Goal: Task Accomplishment & Management: Complete application form

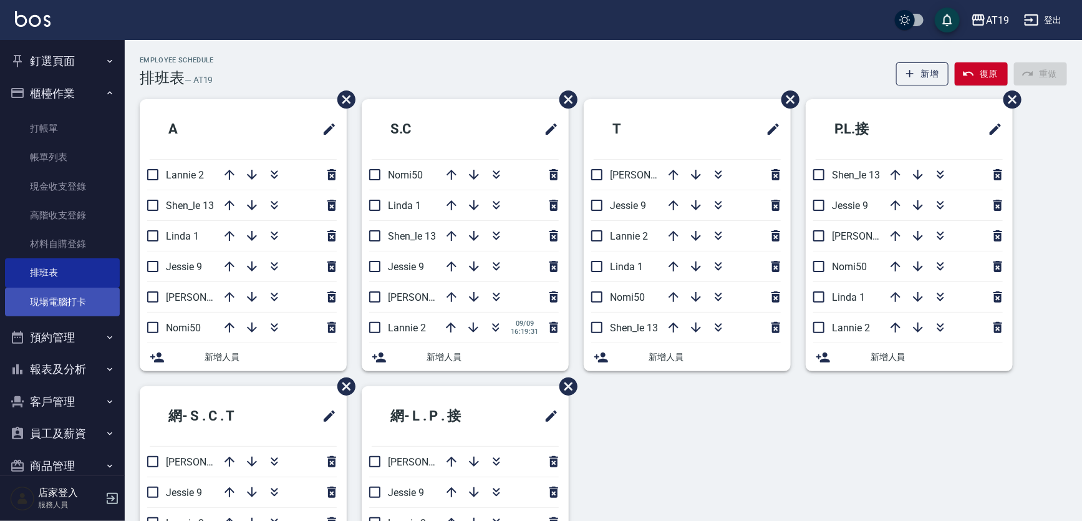
click at [73, 299] on link "現場電腦打卡" at bounding box center [62, 302] width 115 height 29
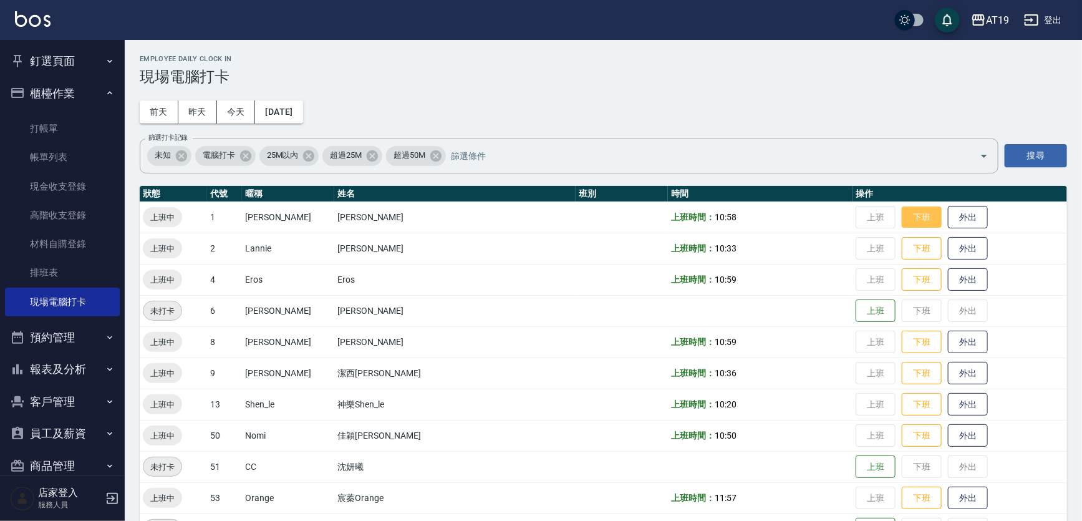
click at [902, 220] on button "下班" at bounding box center [922, 218] width 40 height 22
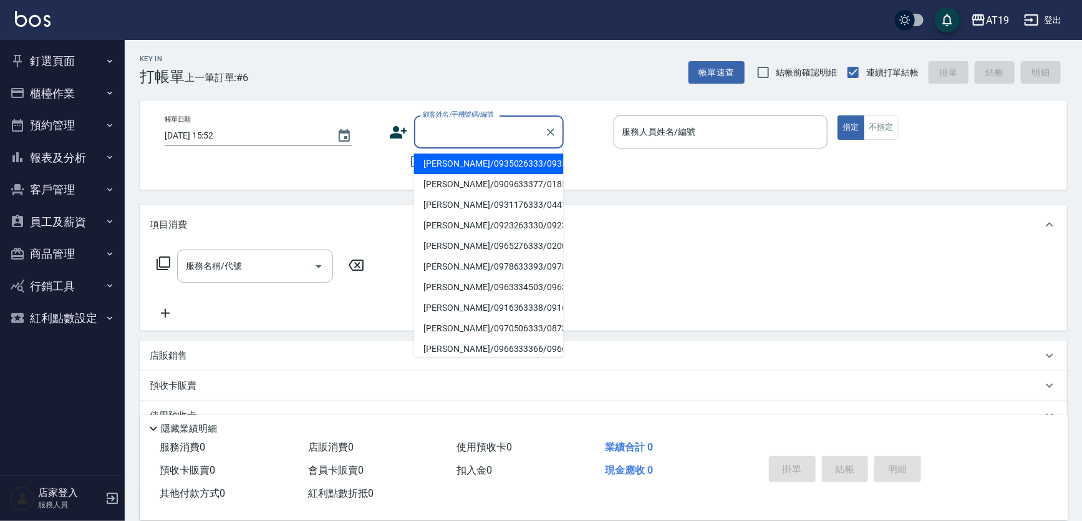
click at [477, 125] on input "顧客姓名/手機號碼/編號" at bounding box center [480, 132] width 120 height 22
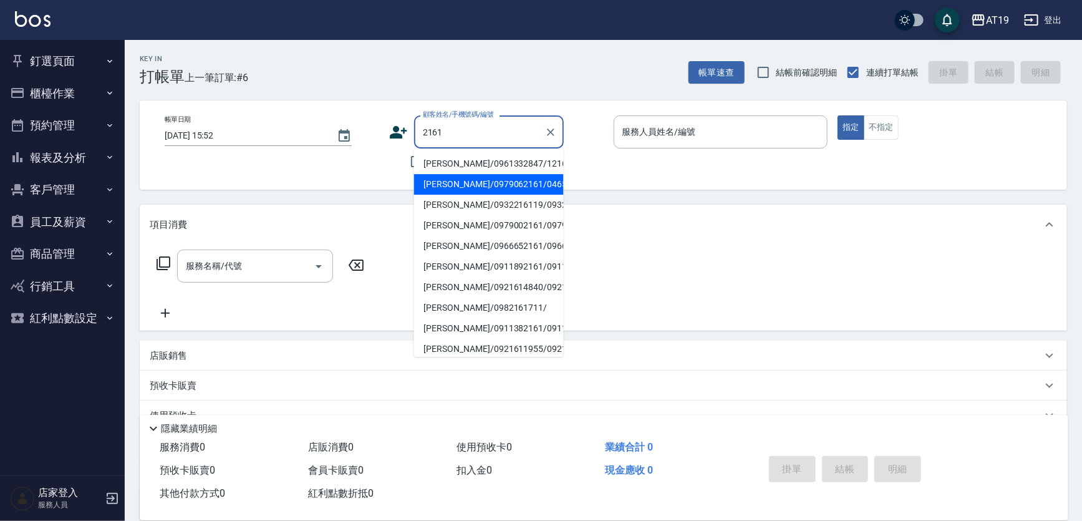
type input "[PERSON_NAME]/0979062161/04650"
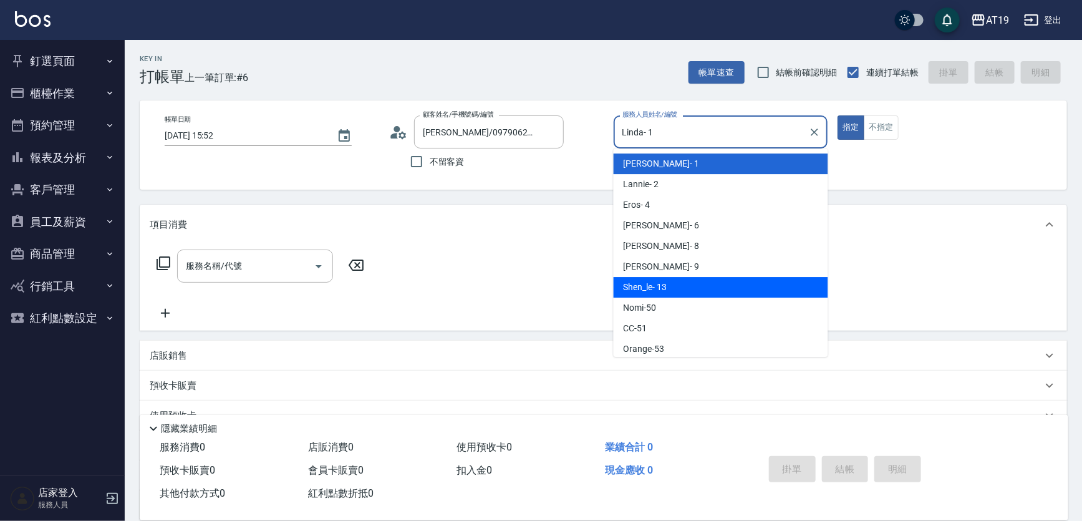
type input "Shen_le- 13"
type button "true"
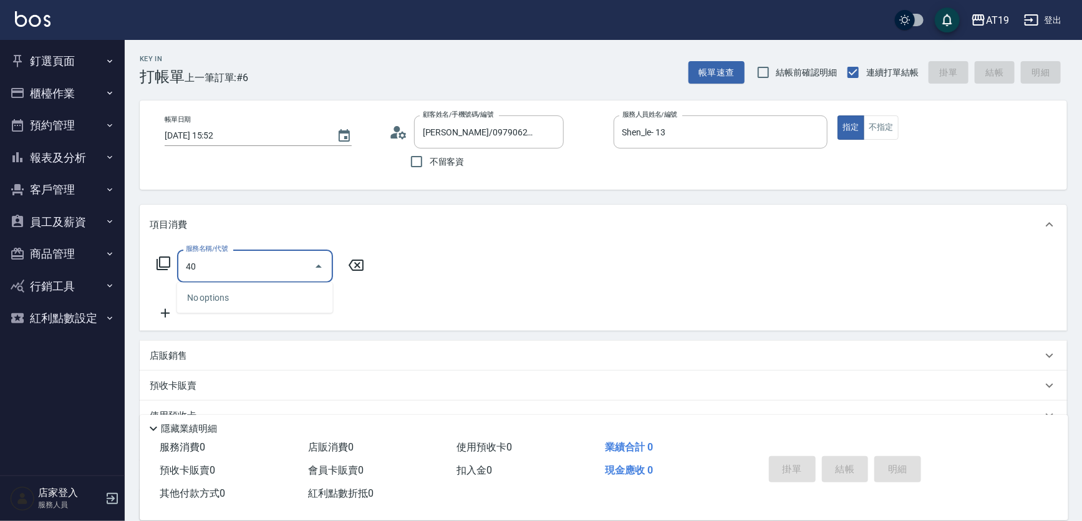
type input "401"
type input "30"
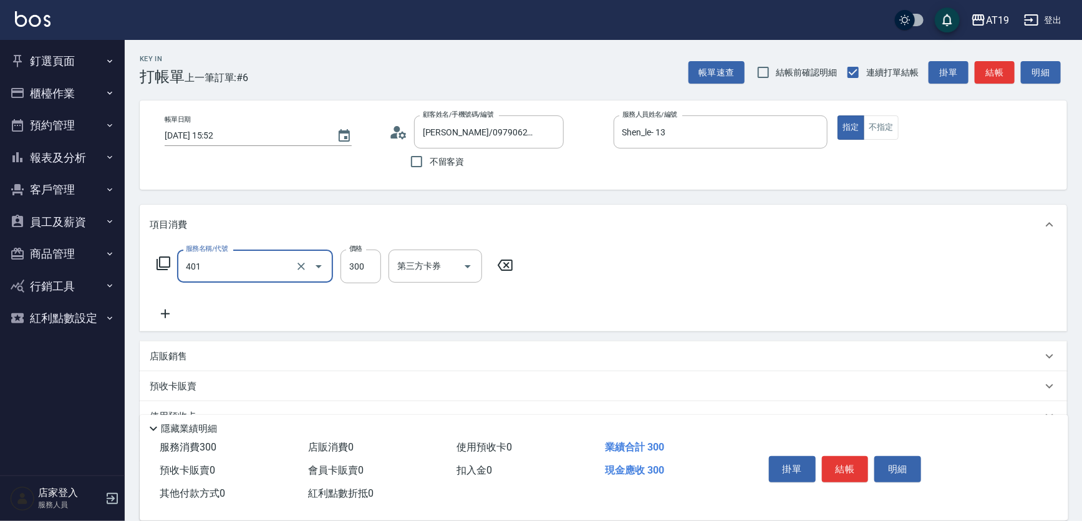
type input "剪髮(401)"
type input "0"
type input "40"
type input "400"
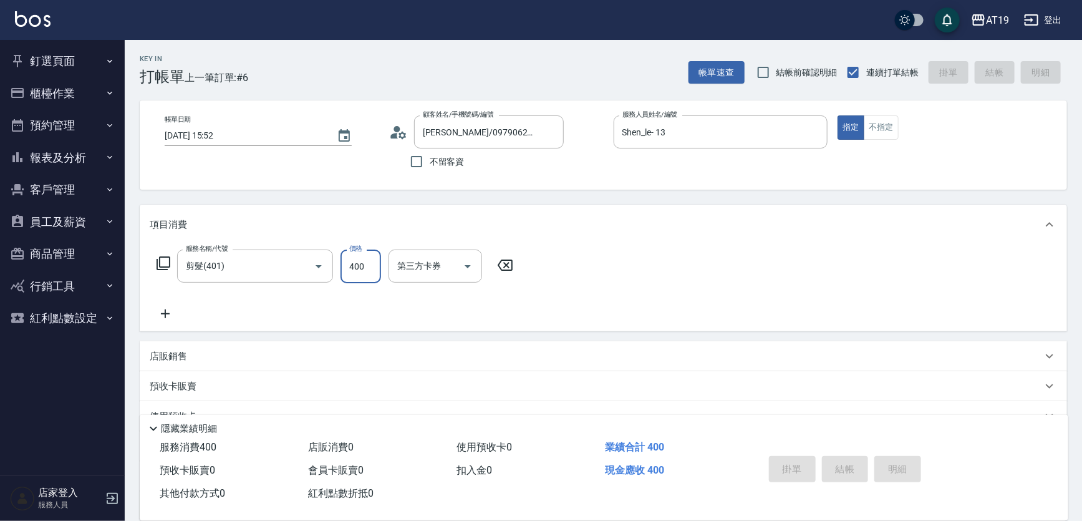
type input "[DATE] 17:55"
type input "0"
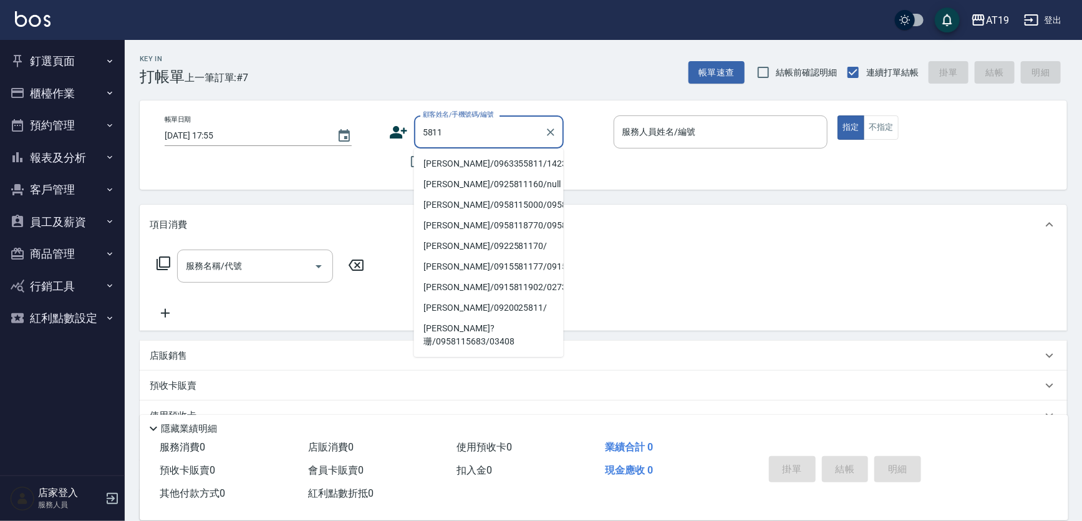
type input "黃子欣/0963355811/14235"
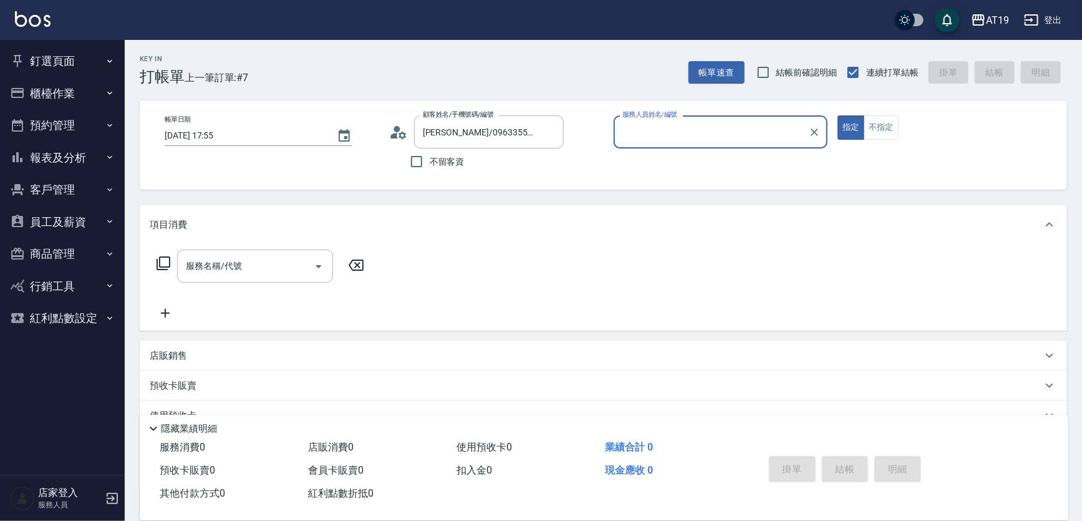
type input "Linda- 1"
click at [838, 115] on button "指定" at bounding box center [851, 127] width 27 height 24
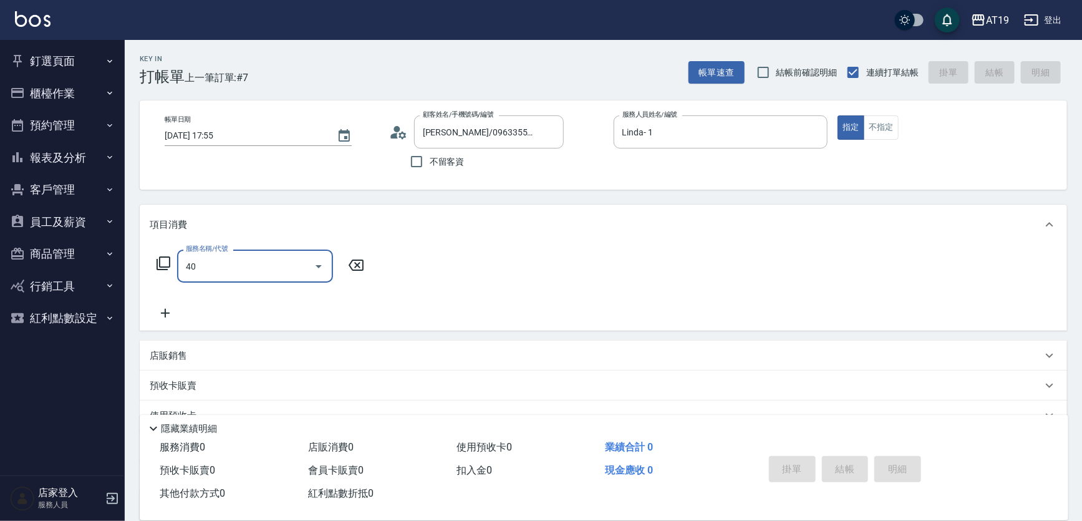
type input "401"
type input "30"
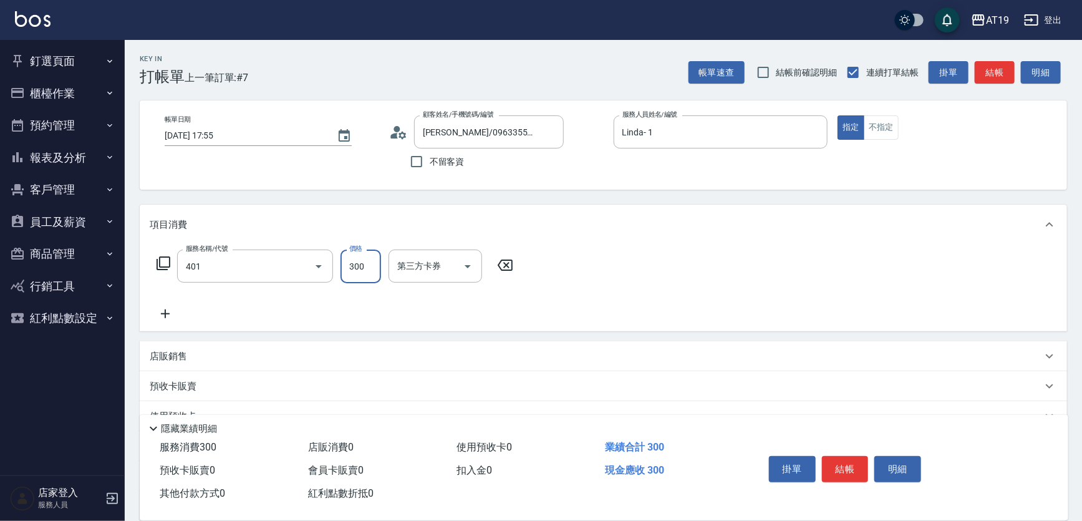
type input "剪髮(401)"
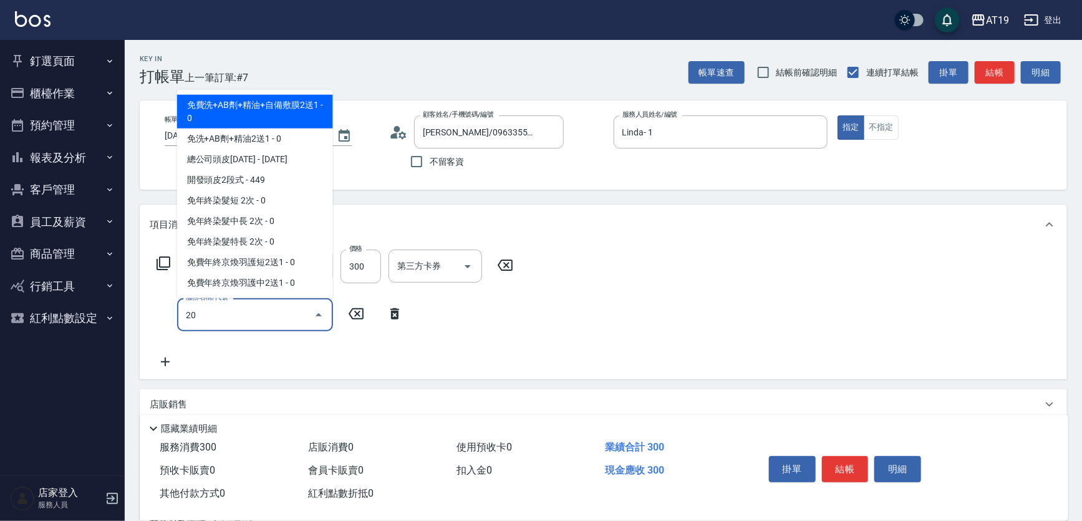
type input "201"
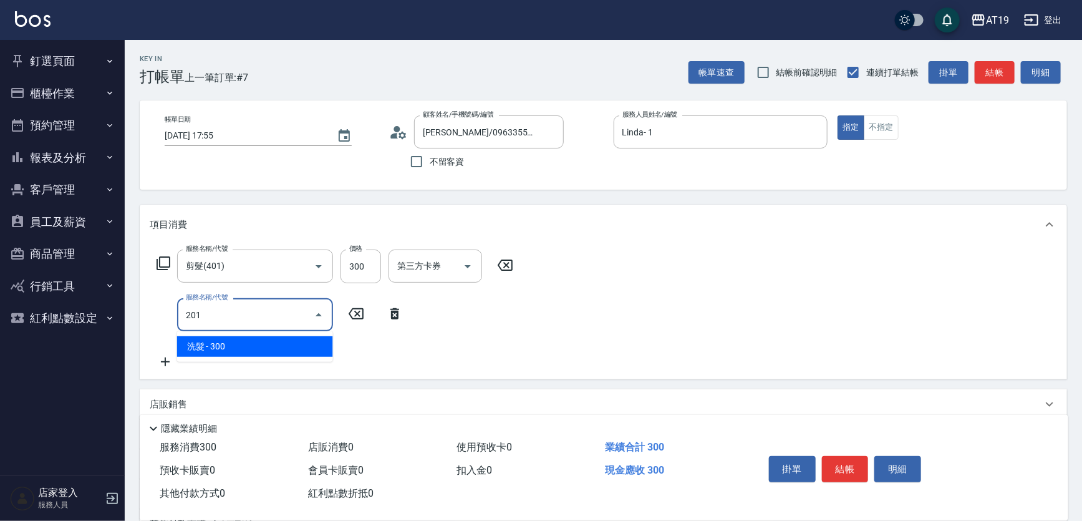
type input "60"
type input "洗髮(201)"
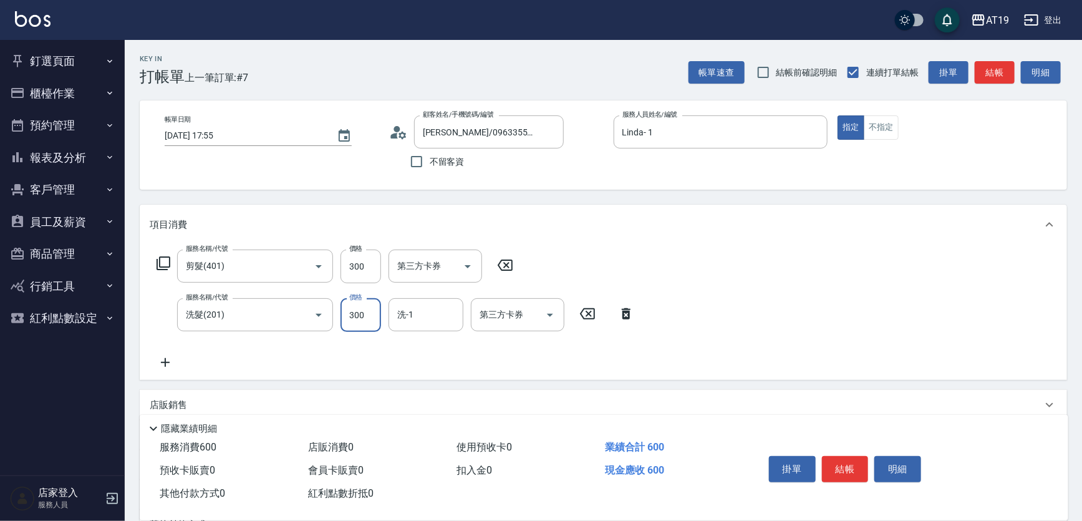
type input "30"
type input "200"
type input "50"
type input "200"
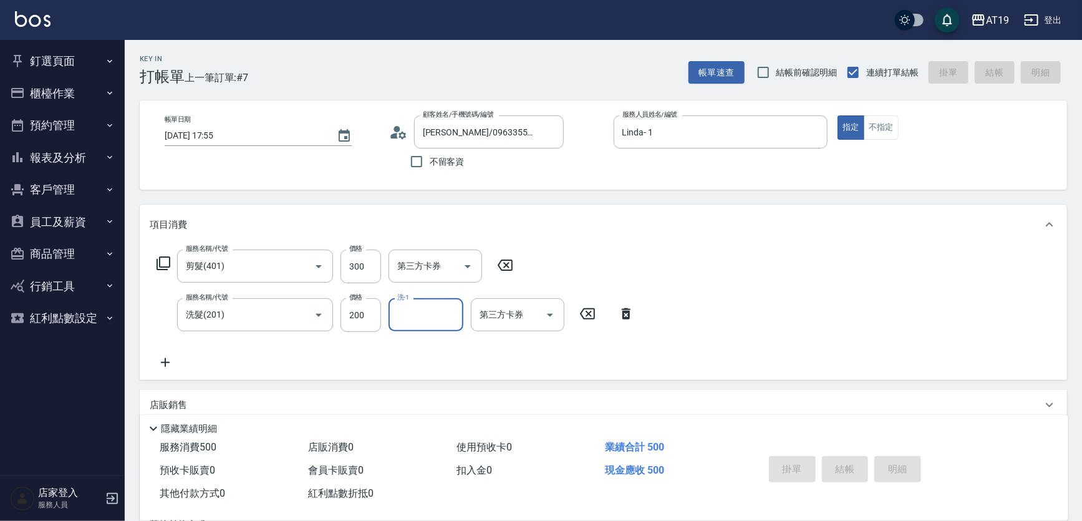
type input "0"
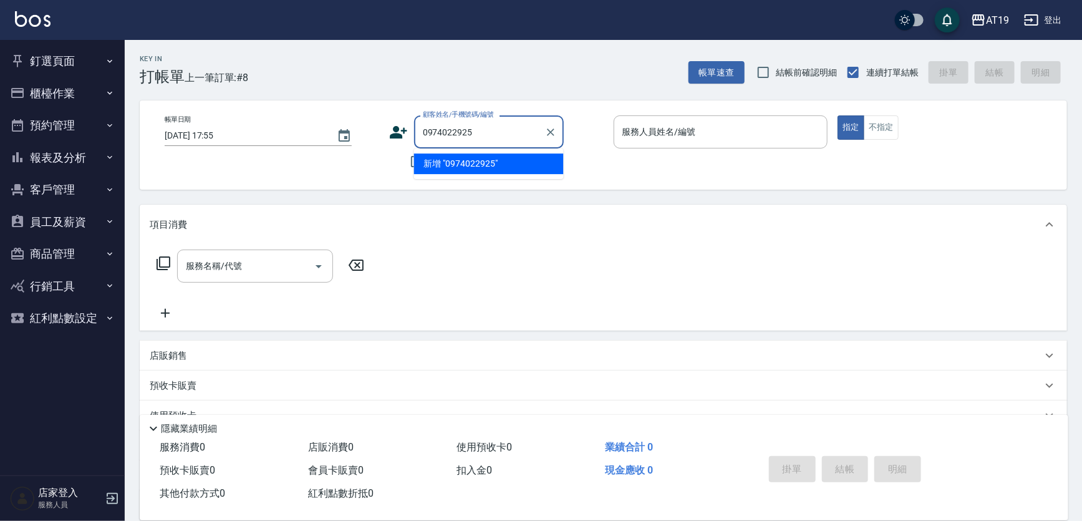
type input "0974022925"
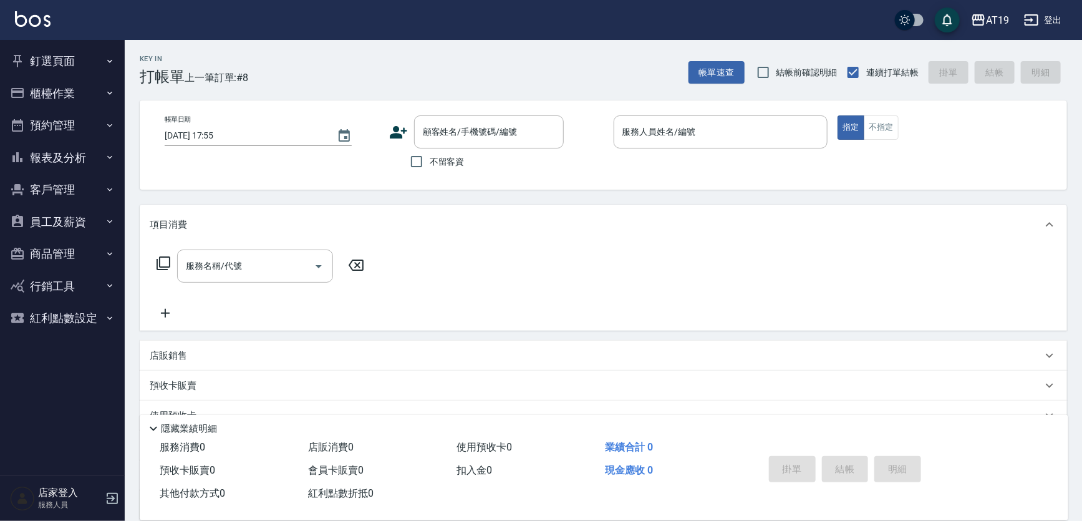
click at [397, 131] on icon at bounding box center [398, 132] width 17 height 12
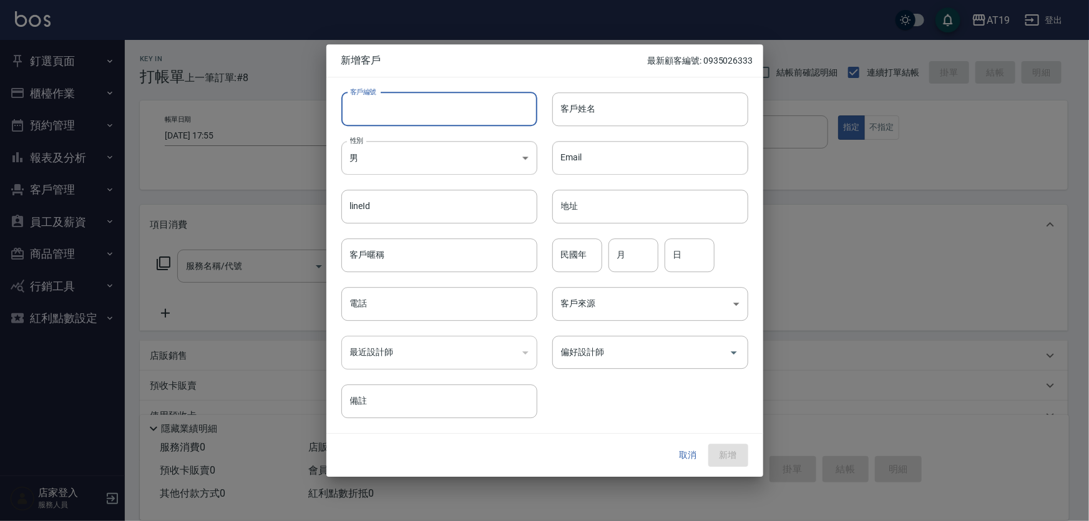
click at [410, 110] on input "客戶編號" at bounding box center [439, 109] width 196 height 34
paste input "0974022925"
type input "0974022925"
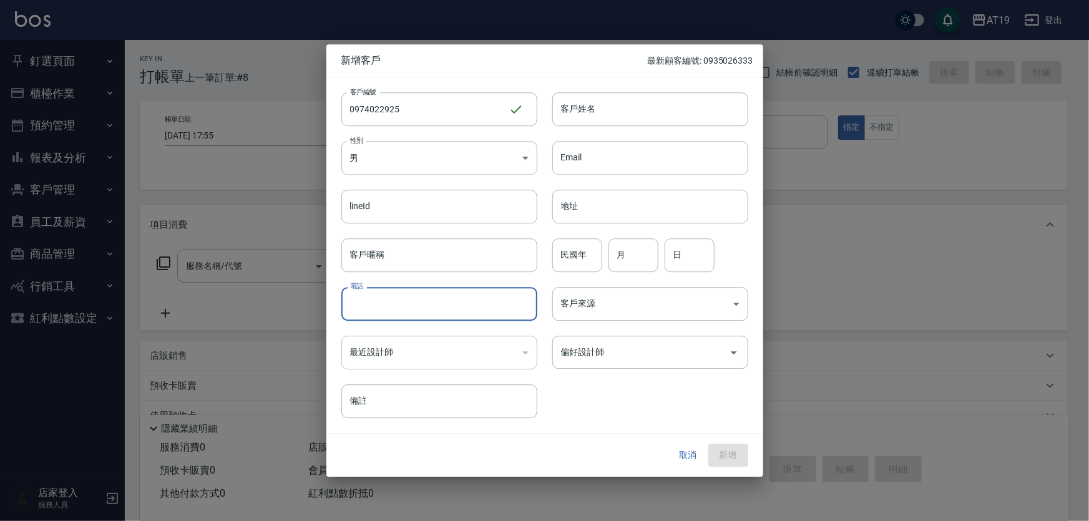
click at [416, 302] on input "電話" at bounding box center [439, 304] width 196 height 34
paste input "0974022925"
type input "0974022925"
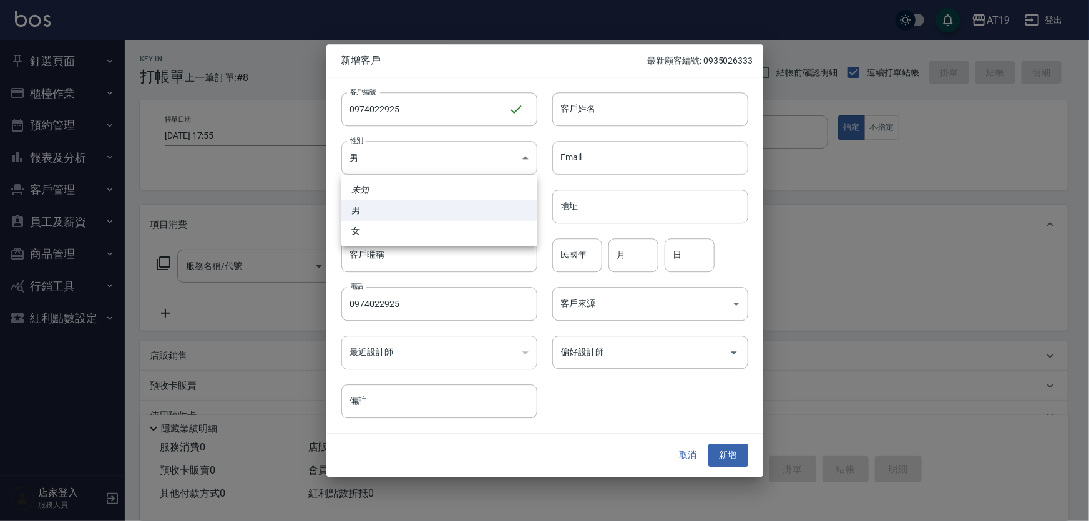
drag, startPoint x: 416, startPoint y: 154, endPoint x: 418, endPoint y: 177, distance: 23.2
click at [417, 160] on body "AT19 登出 釘選頁面 打帳單 帳單列表 排班表 現場電腦打卡 店家日報表 互助日報表 設計師日報表 櫃檯作業 打帳單 帳單列表 現金收支登錄 高階收支登錄…" at bounding box center [544, 319] width 1089 height 638
click at [424, 223] on li "女" at bounding box center [439, 231] width 196 height 21
type input "FEMALE"
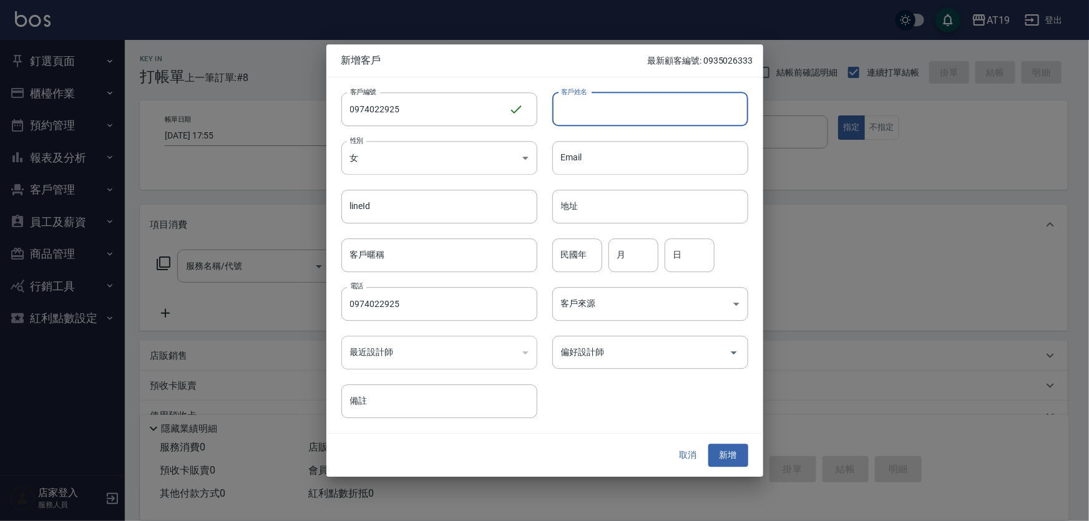
drag, startPoint x: 575, startPoint y: 108, endPoint x: 577, endPoint y: 97, distance: 11.5
click at [575, 107] on input "客戶姓名" at bounding box center [650, 109] width 196 height 34
type input "n"
type input "ana"
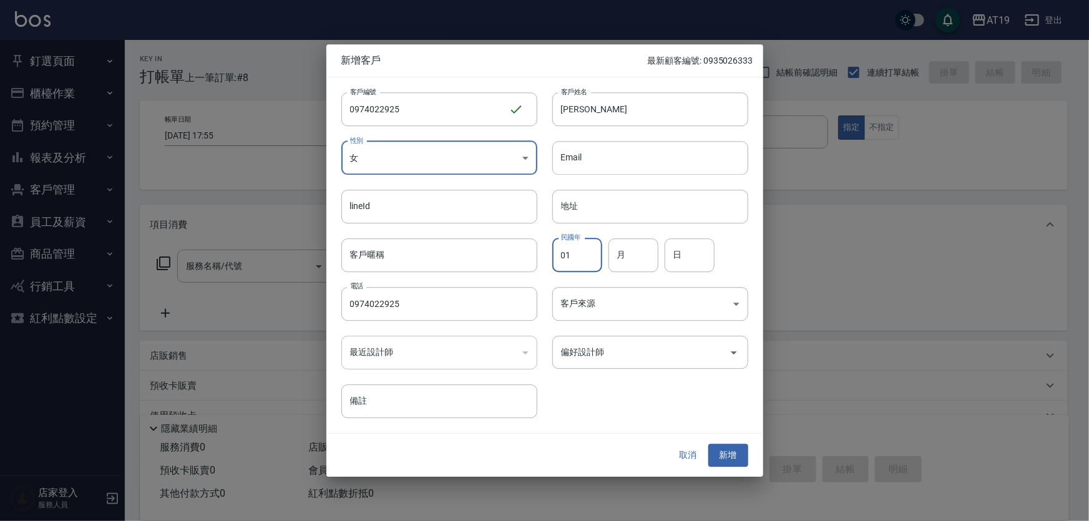
type input "01"
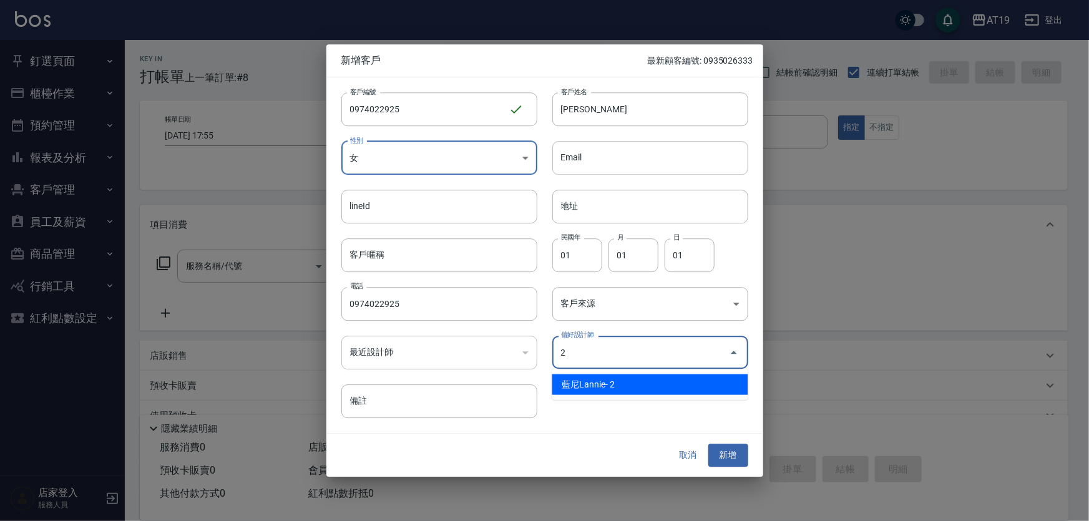
type input "[PERSON_NAME]"
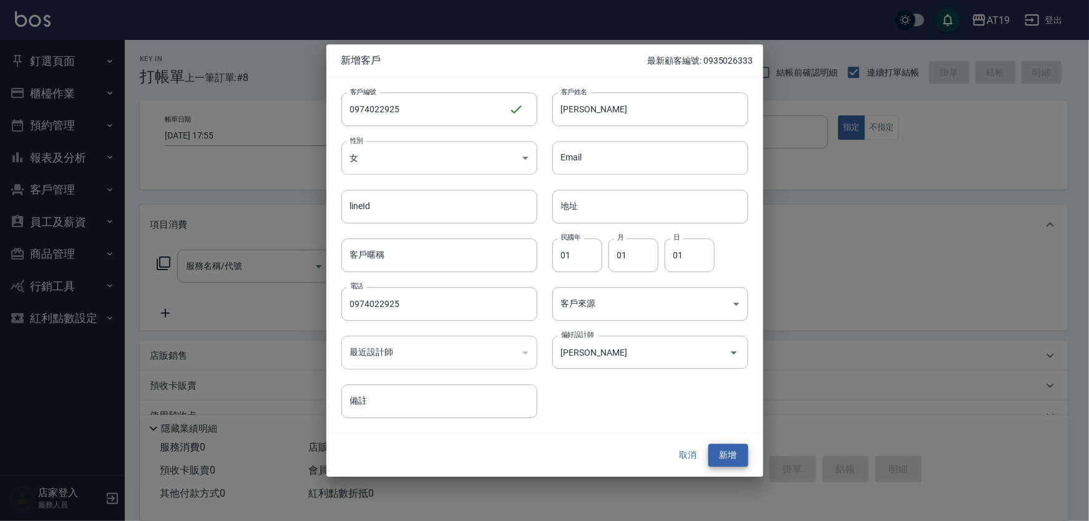
click at [708, 444] on button "新增" at bounding box center [728, 455] width 40 height 23
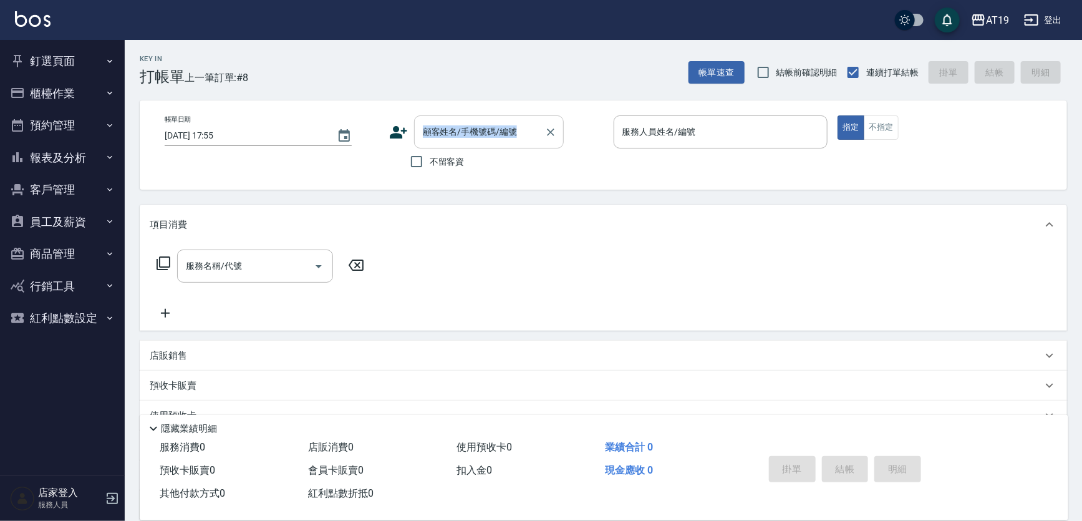
click at [469, 121] on div "帳單日期 2025/09/09 17:55 顧客姓名/手機號碼/編號 顧客姓名/手機號碼/編號 不留客資 服務人員姓名/編號 服務人員姓名/編號 指定 不指定" at bounding box center [604, 144] width 928 height 89
click at [490, 135] on input "顧客姓名/手機號碼/編號" at bounding box center [480, 132] width 120 height 22
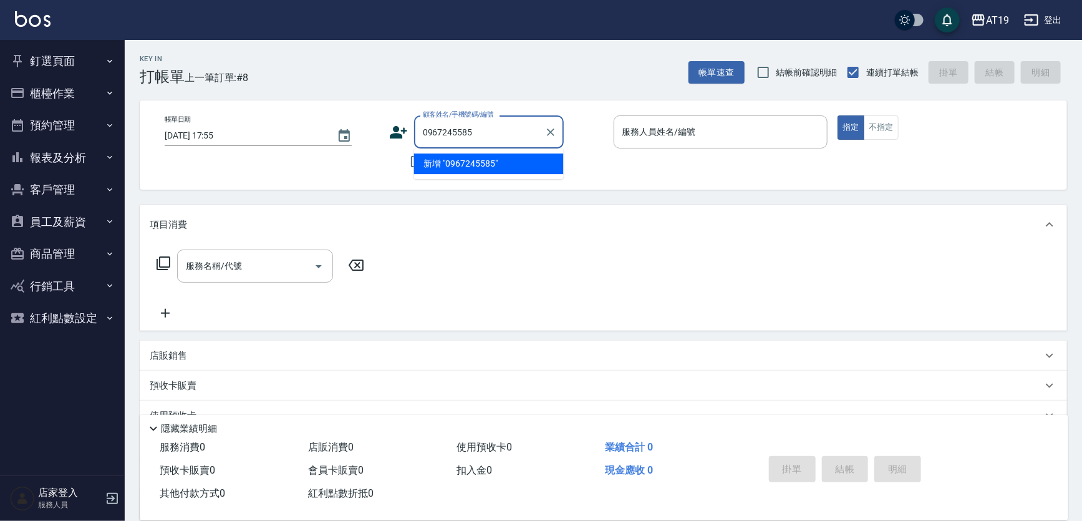
type input "0967245585"
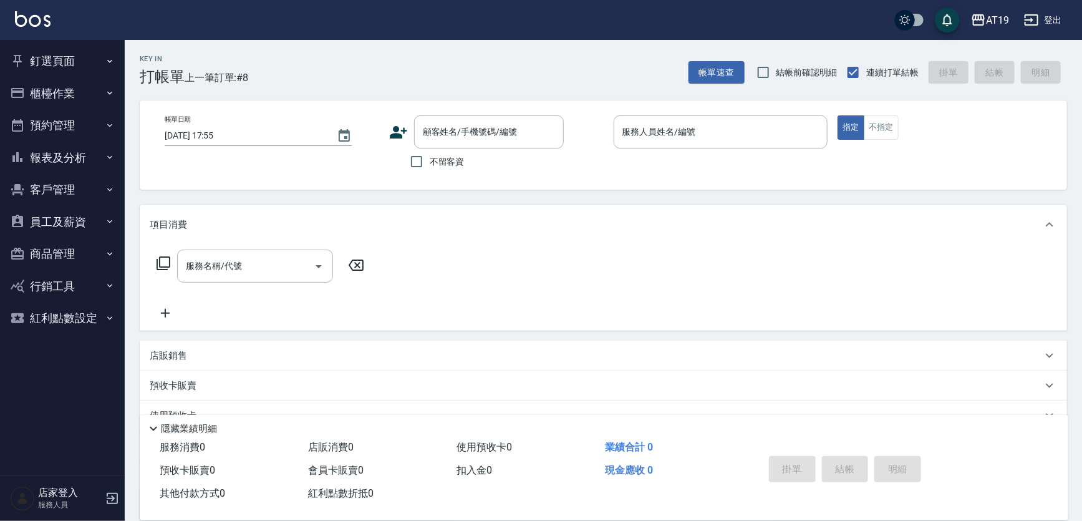
click at [399, 134] on icon at bounding box center [398, 132] width 17 height 12
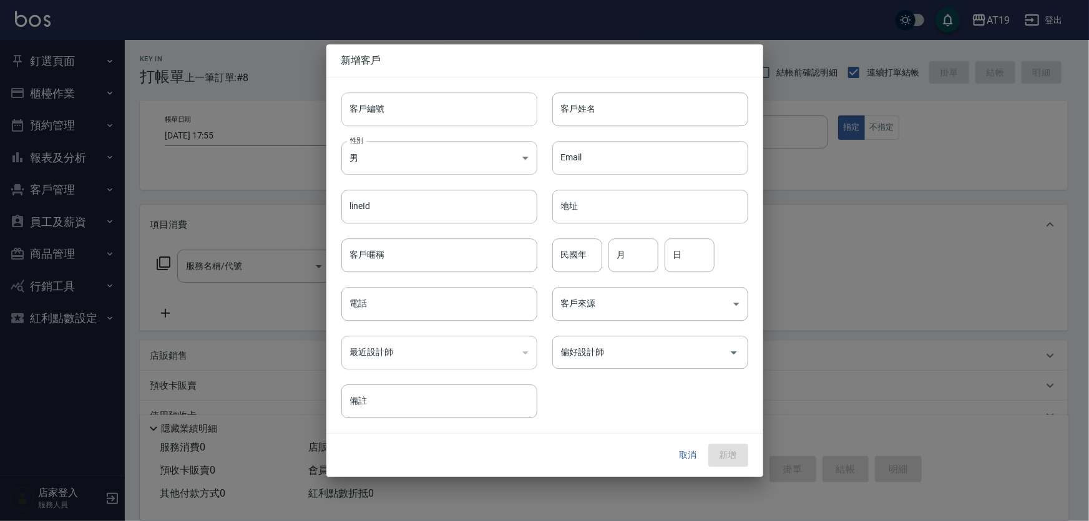
click at [408, 117] on input "客戶編號" at bounding box center [439, 109] width 196 height 34
paste input "0967245585"
type input "0967245585"
click at [414, 317] on input "電話" at bounding box center [439, 304] width 196 height 34
paste input "0967245585"
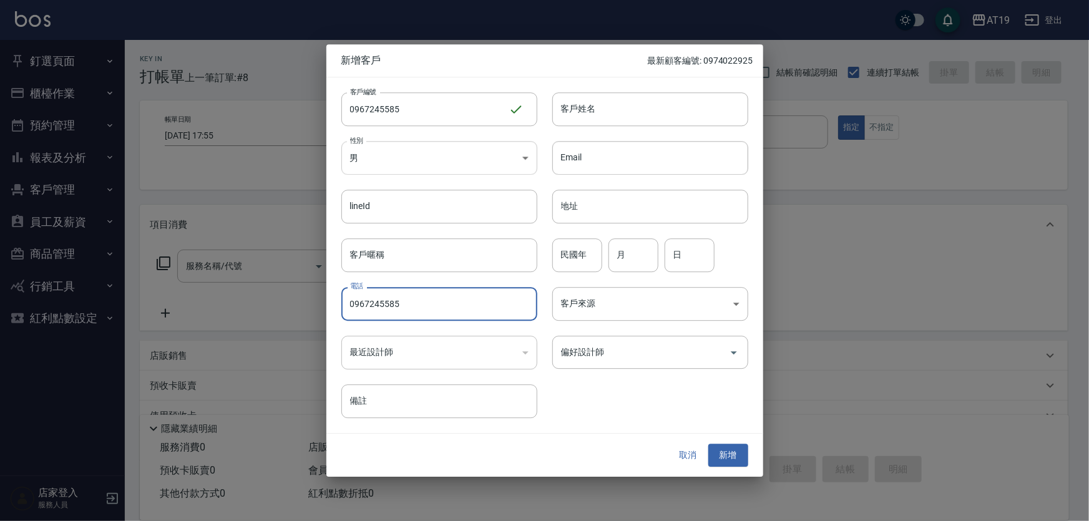
type input "0967245585"
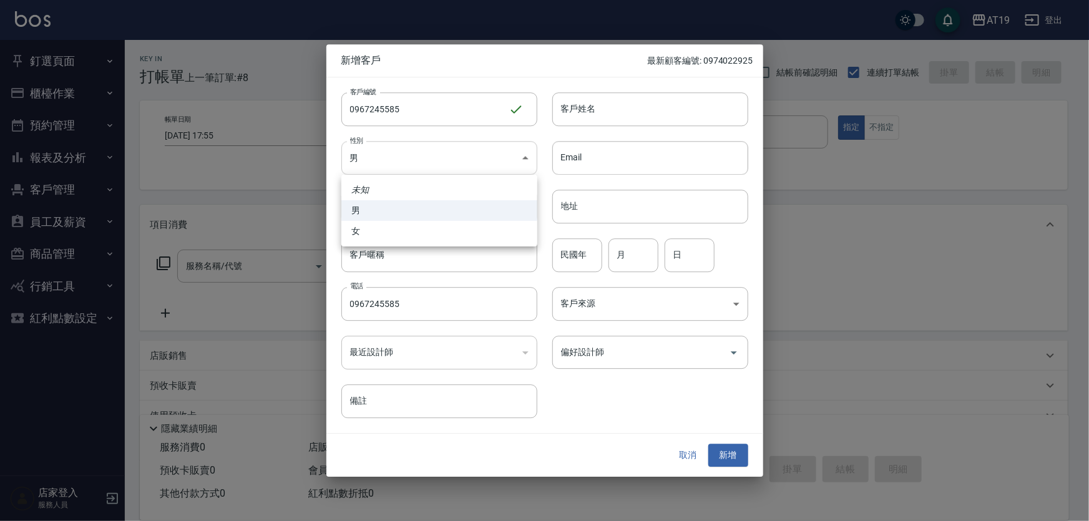
click at [395, 148] on body "AT19 登出 釘選頁面 打帳單 帳單列表 排班表 現場電腦打卡 店家日報表 互助日報表 設計師日報表 櫃檯作業 打帳單 帳單列表 現金收支登錄 高階收支登錄…" at bounding box center [544, 319] width 1089 height 638
drag, startPoint x: 408, startPoint y: 233, endPoint x: 428, endPoint y: 221, distance: 23.5
click at [416, 230] on li "女" at bounding box center [439, 231] width 196 height 21
type input "FEMALE"
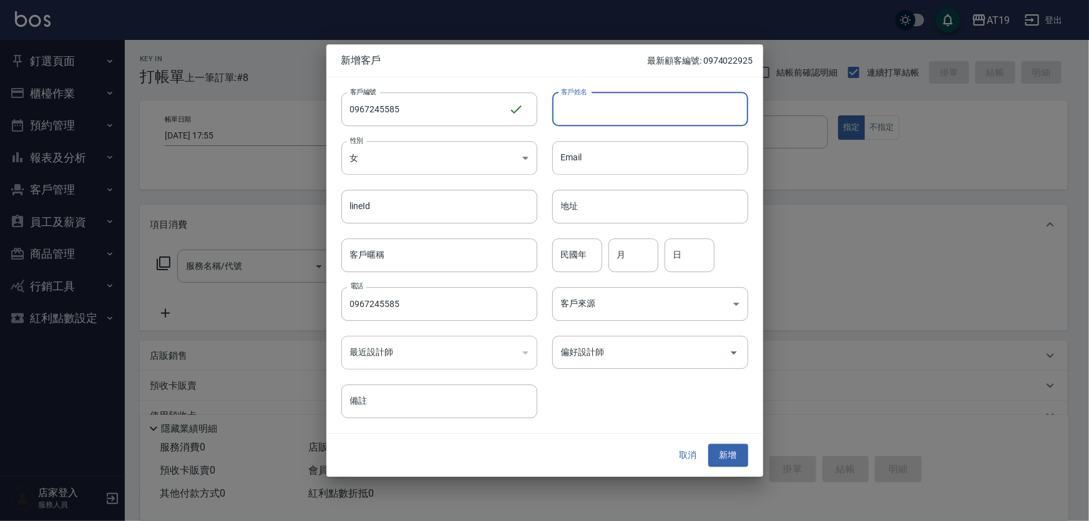
drag, startPoint x: 560, startPoint y: 112, endPoint x: 561, endPoint y: 97, distance: 15.0
click at [561, 112] on input "客戶姓名" at bounding box center [650, 109] width 196 height 34
type input "v"
click at [599, 113] on input "許麗麗" at bounding box center [650, 109] width 196 height 34
type input "許瓅云"
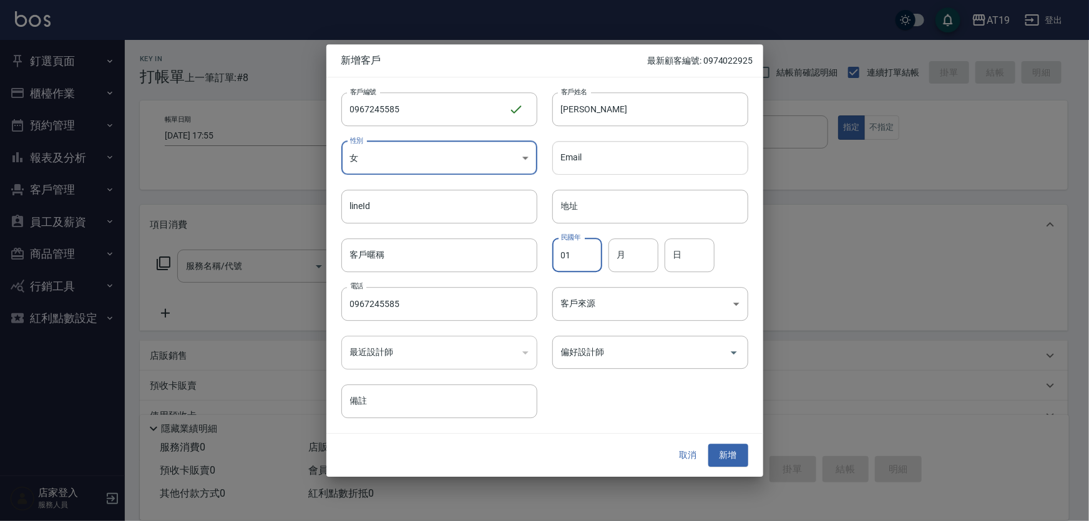
type input "01"
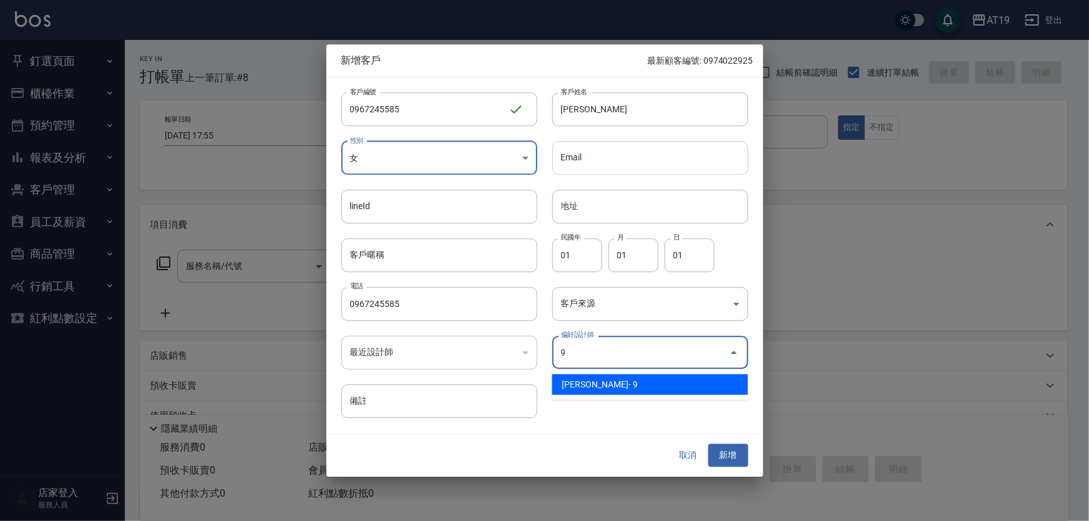
type input "潔西[PERSON_NAME]"
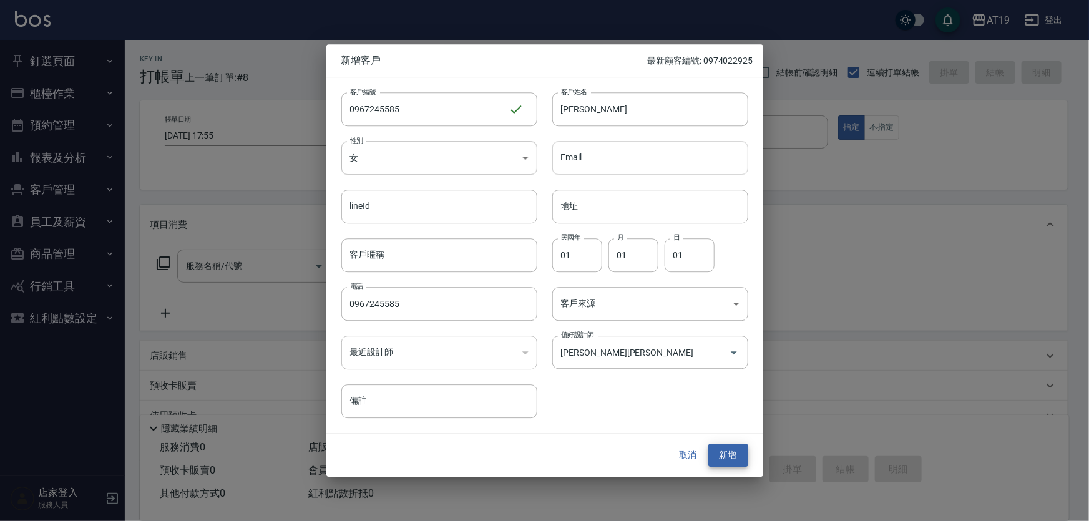
click at [708, 444] on button "新增" at bounding box center [728, 455] width 40 height 23
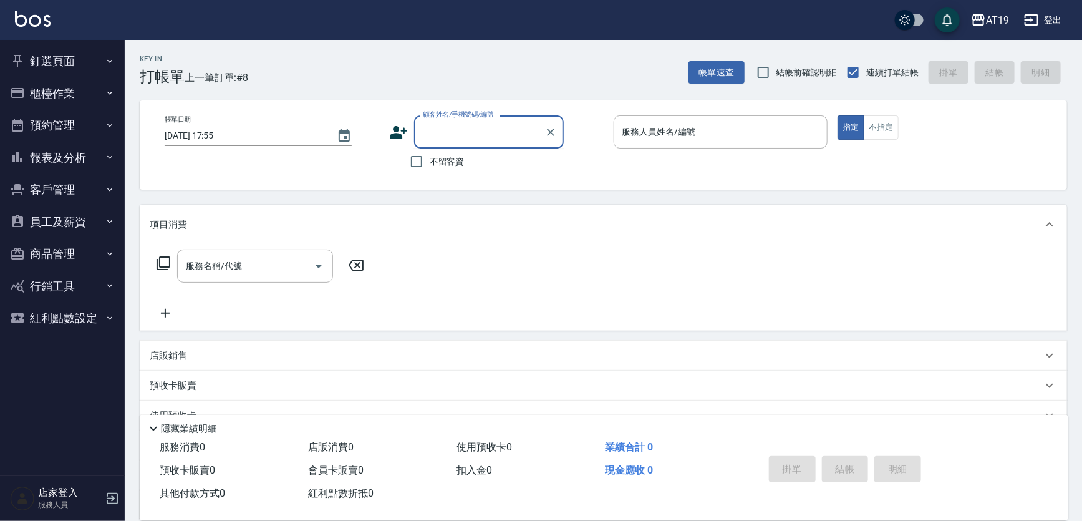
drag, startPoint x: 453, startPoint y: 132, endPoint x: 499, endPoint y: 90, distance: 62.3
click at [457, 130] on input "顧客姓名/手機號碼/編號" at bounding box center [480, 132] width 120 height 22
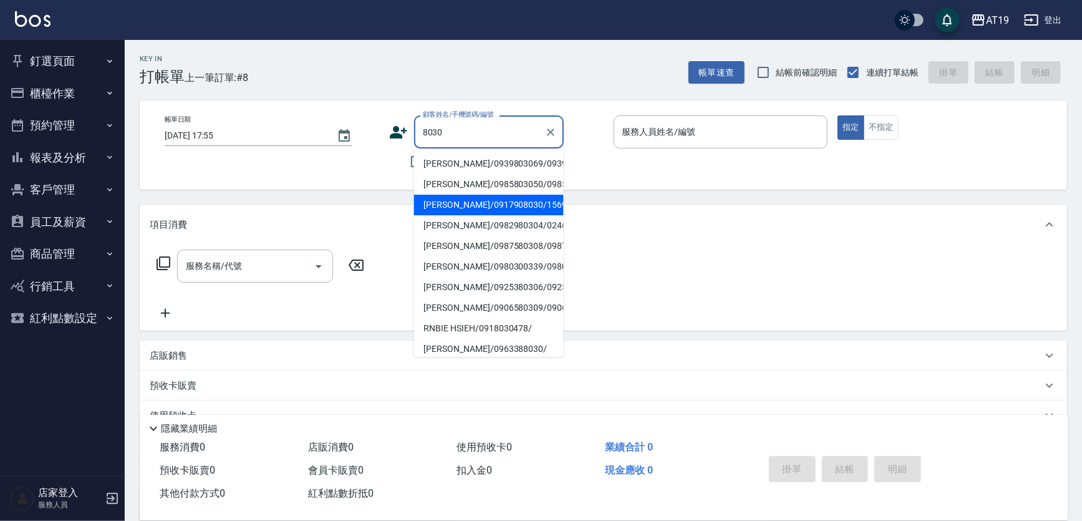
type input "蘇玟如/0917908030/15693"
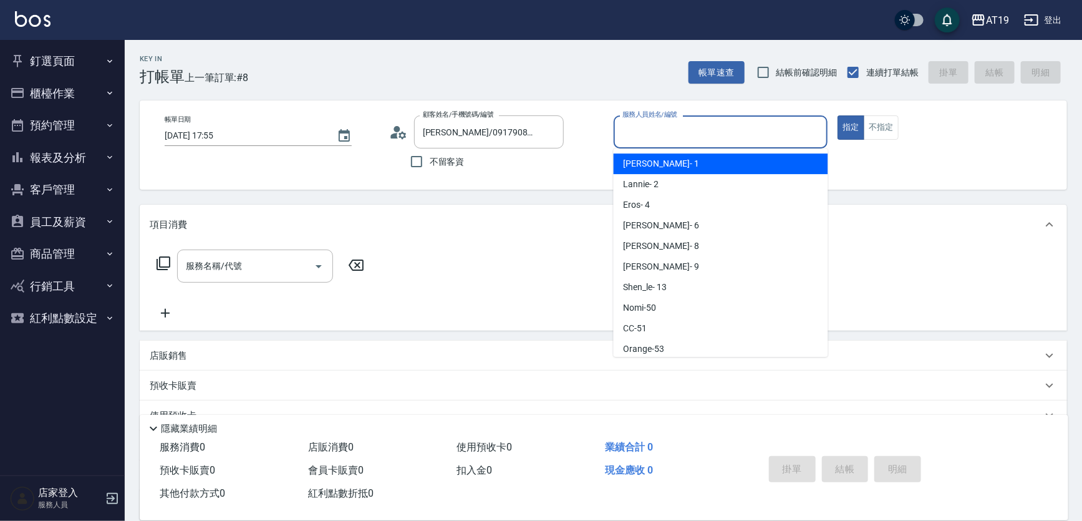
type input "Linda- 1"
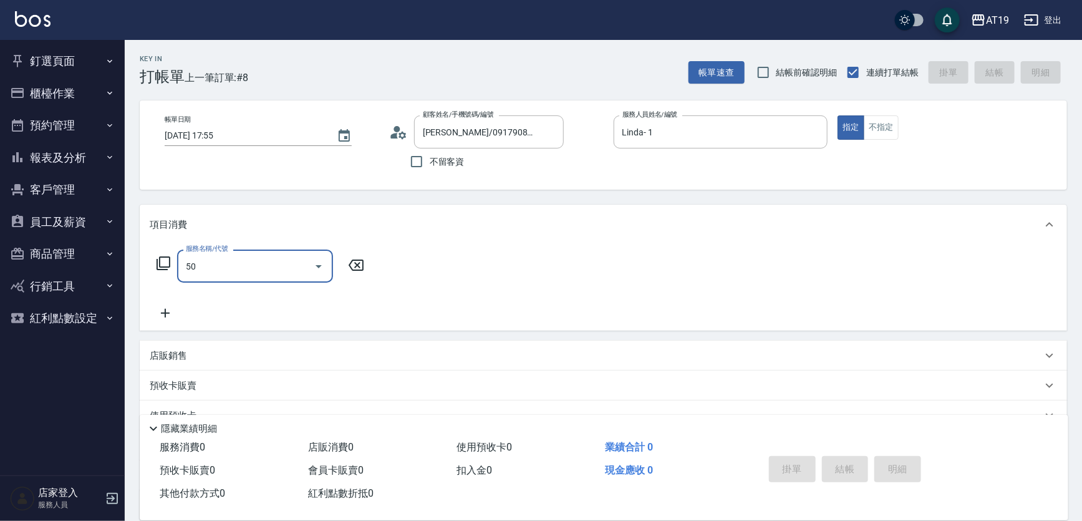
type input "501"
type input "100"
type input "染髮(501)"
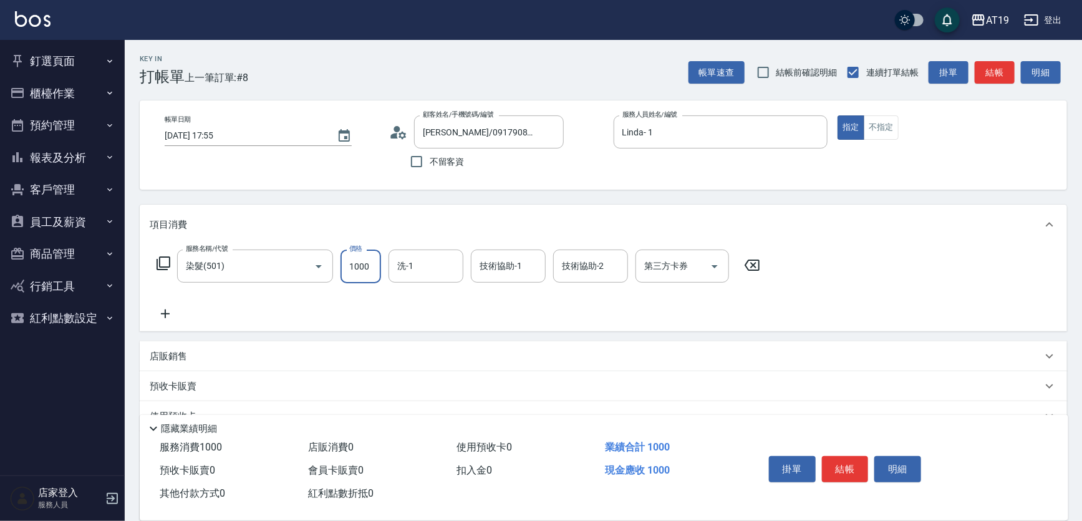
type input "0"
type input "250"
type input "20"
type input "2500"
type input "250"
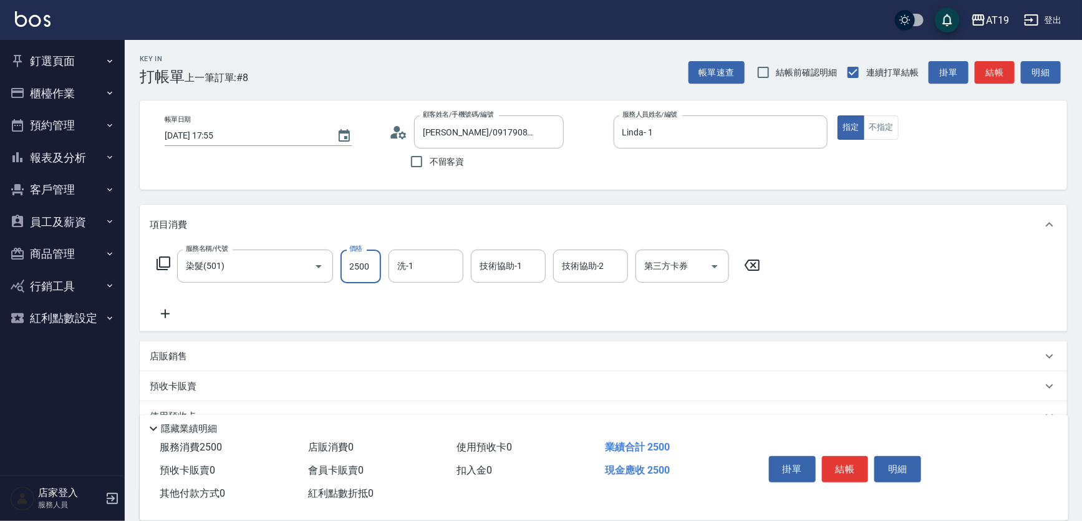
type input "2500"
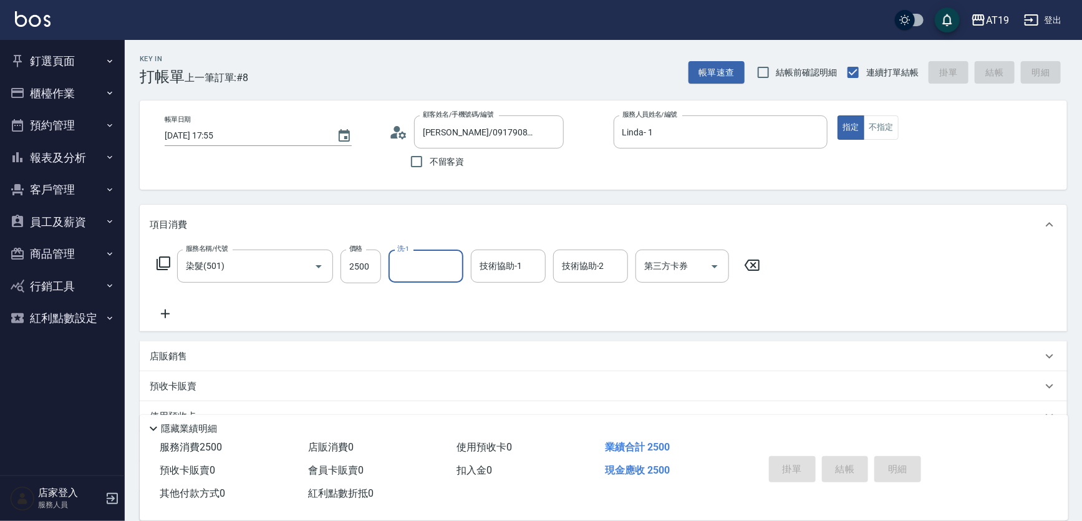
type input "2025/09/09 17:58"
type input "0"
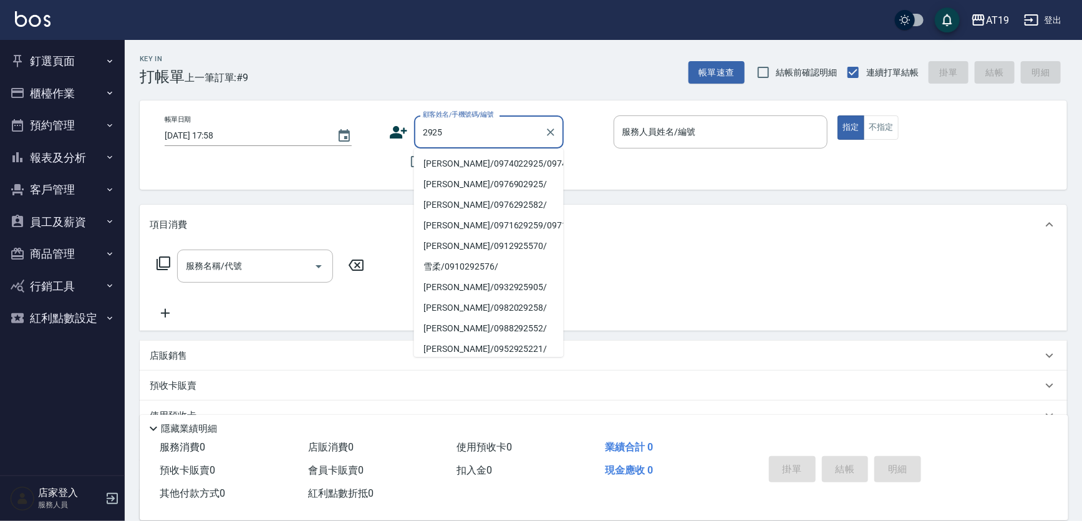
type input "ana/0974022925/0974022925"
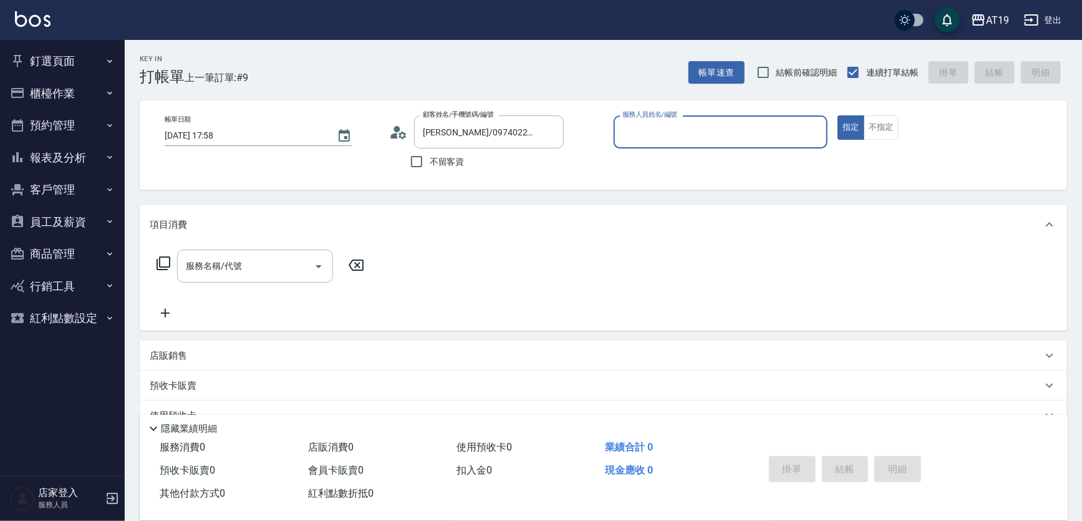
type input "Lannie- 2"
click at [838, 115] on button "指定" at bounding box center [851, 127] width 27 height 24
click at [872, 124] on button "不指定" at bounding box center [881, 127] width 35 height 24
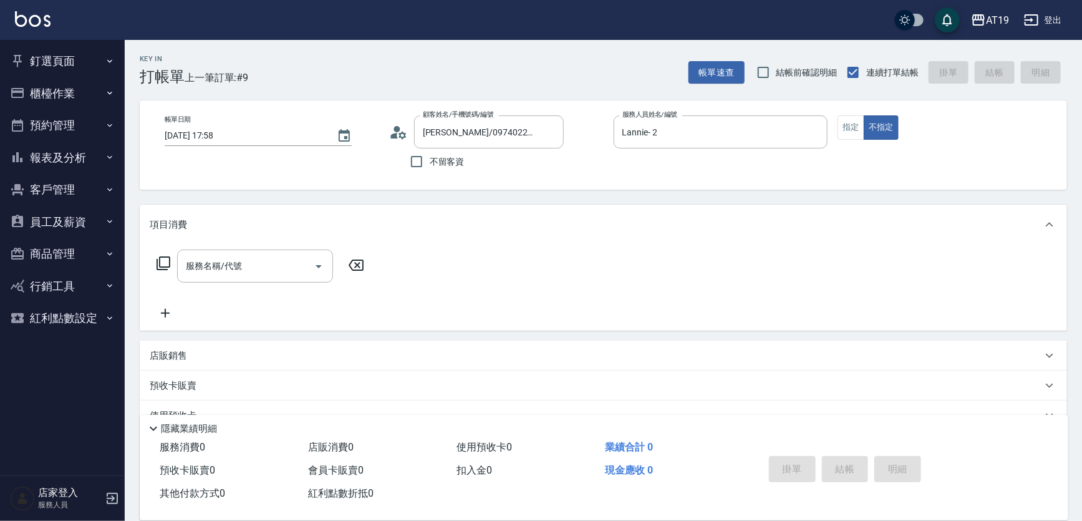
drag, startPoint x: 233, startPoint y: 265, endPoint x: 253, endPoint y: 223, distance: 46.3
click at [233, 265] on input "服務名稱/代號" at bounding box center [246, 266] width 126 height 22
type input "401"
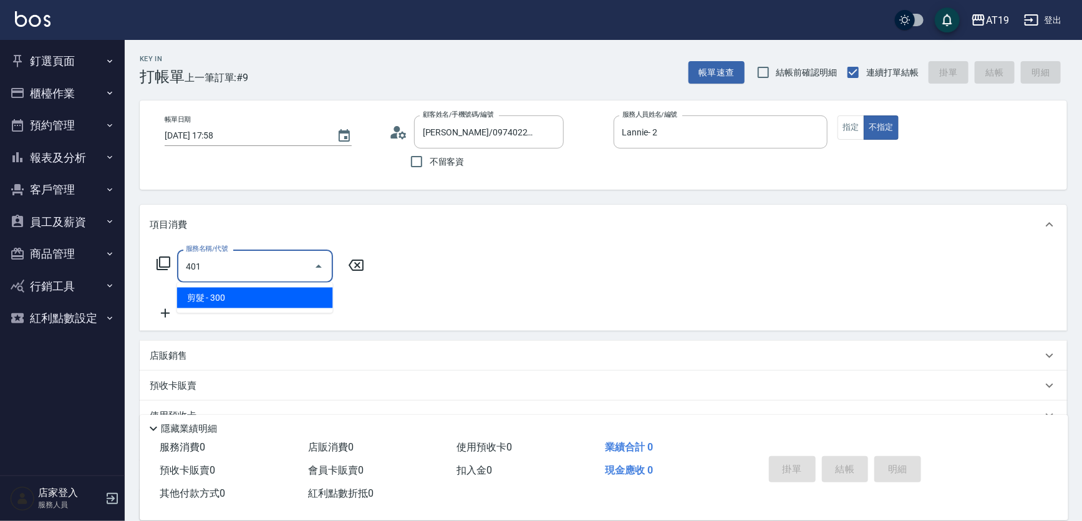
type input "30"
type input "剪髮(401)"
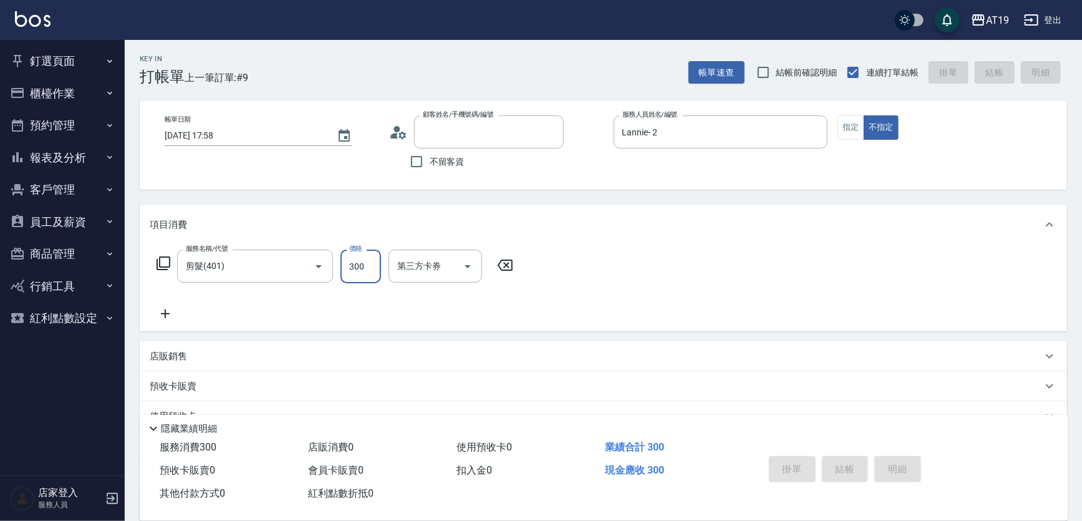
type input "0"
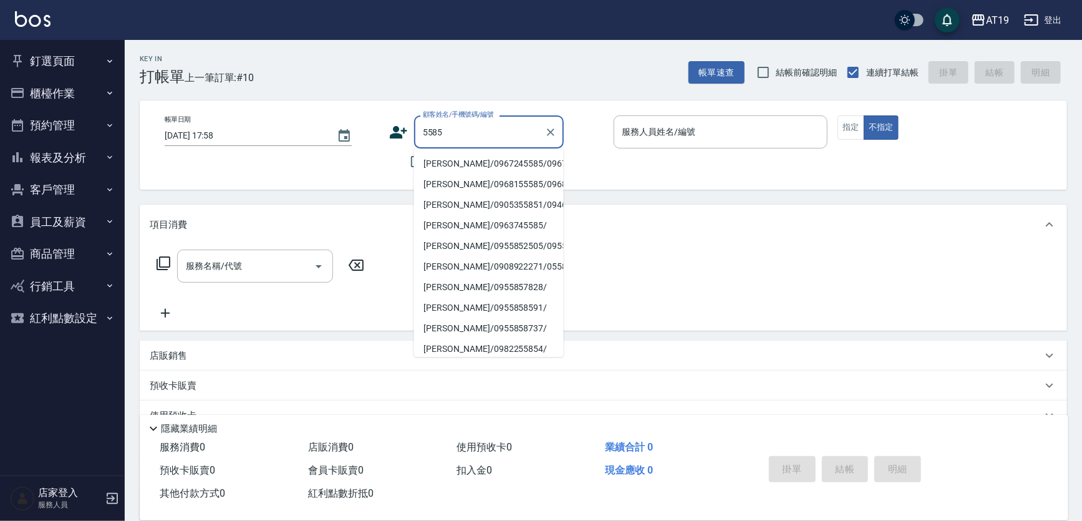
type input "許瓅云/0967245585/0967245585"
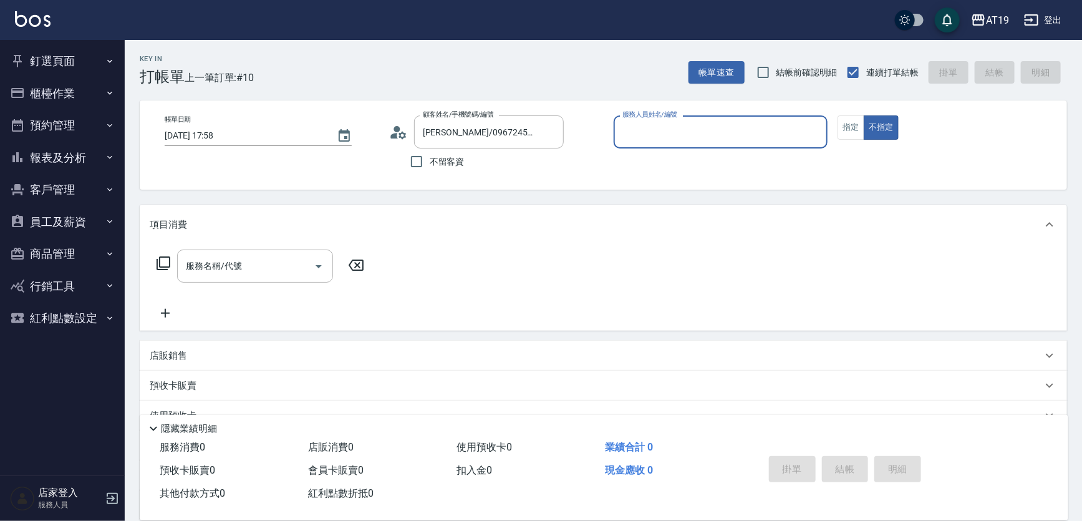
type input "Jessie- 9"
click at [864, 115] on button "不指定" at bounding box center [881, 127] width 35 height 24
type button "false"
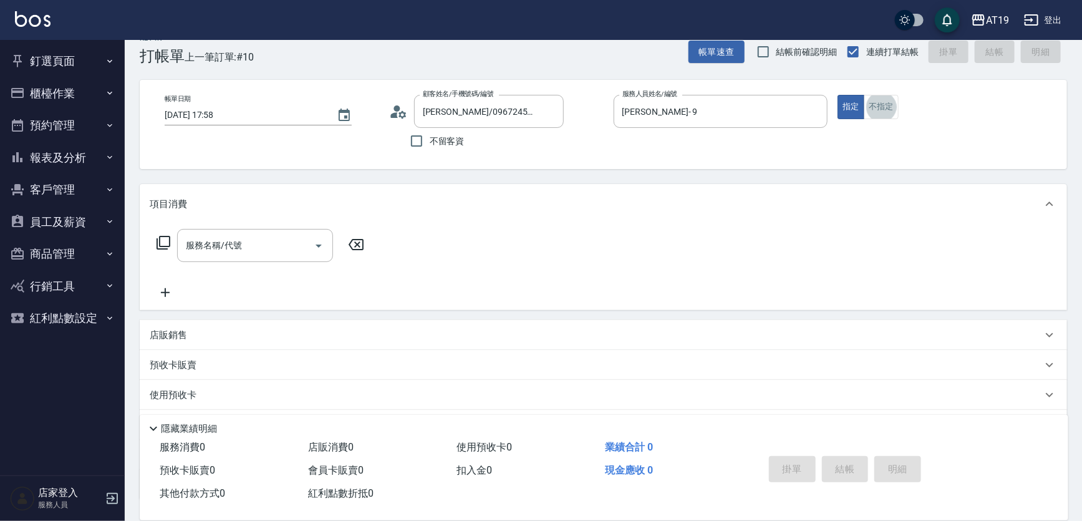
scroll to position [22, 0]
type input "301"
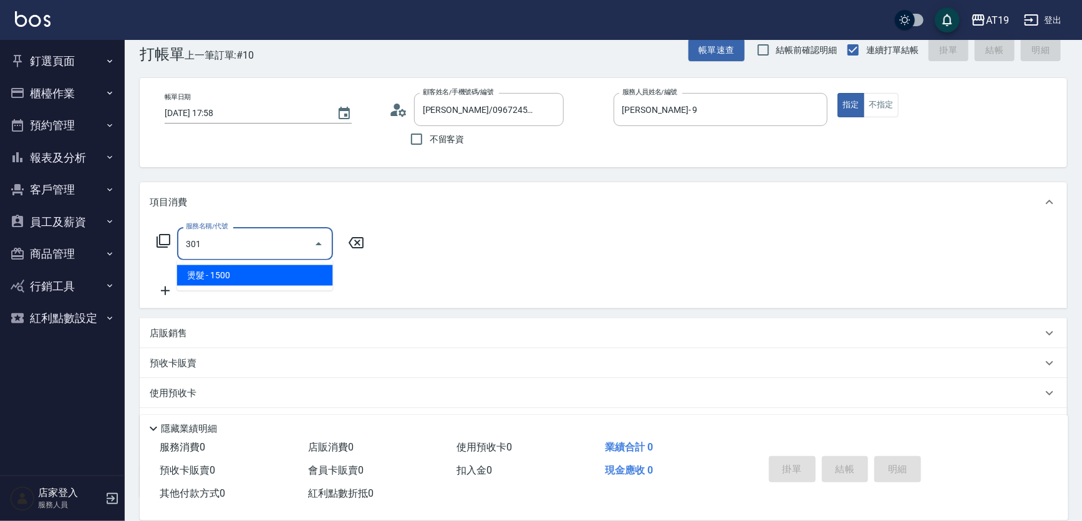
type input "150"
type input "燙髮(301)"
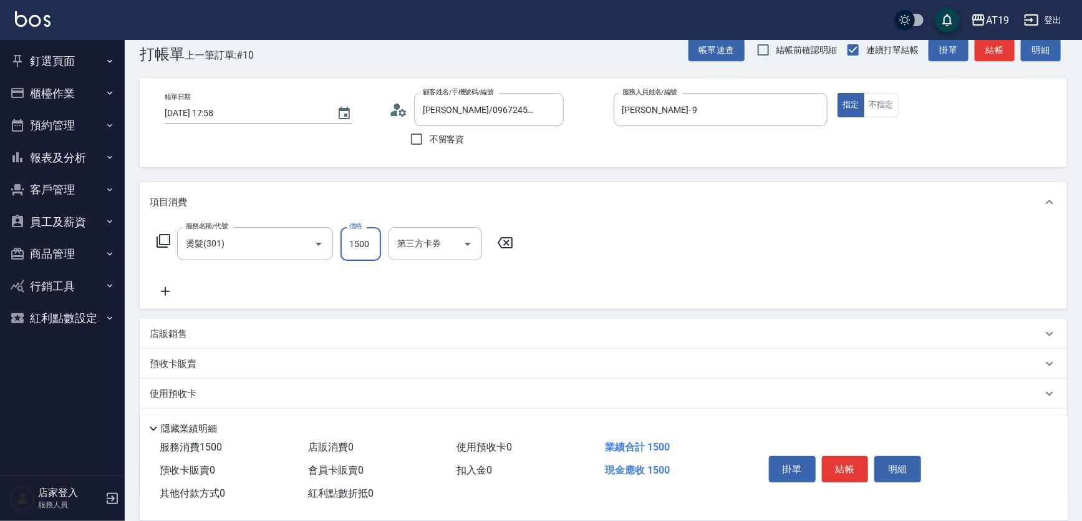
type input "1"
type input "0"
type input "188"
type input "180"
type input "1880"
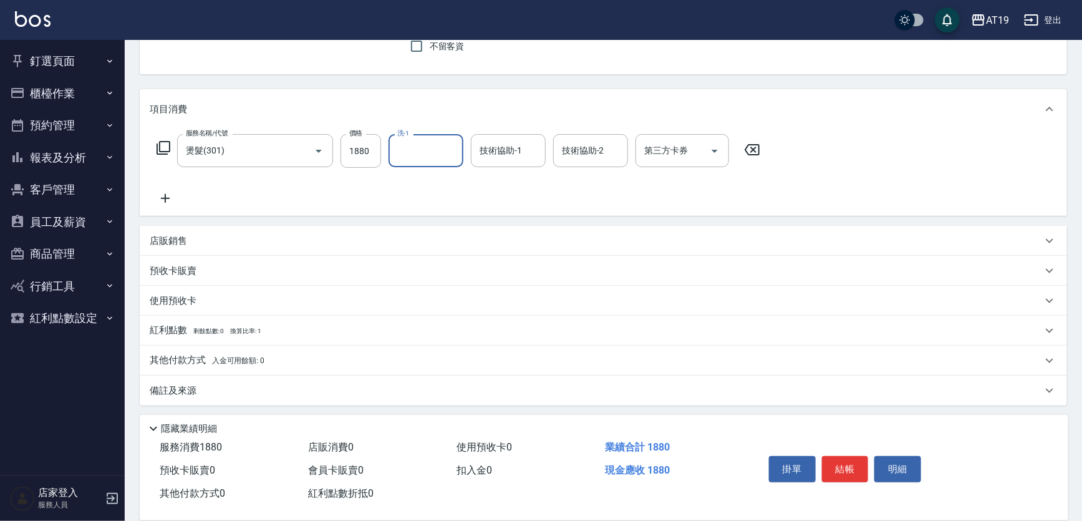
scroll to position [117, 0]
click at [200, 356] on p "其他付款方式 入金可用餘額: 0" at bounding box center [207, 360] width 115 height 14
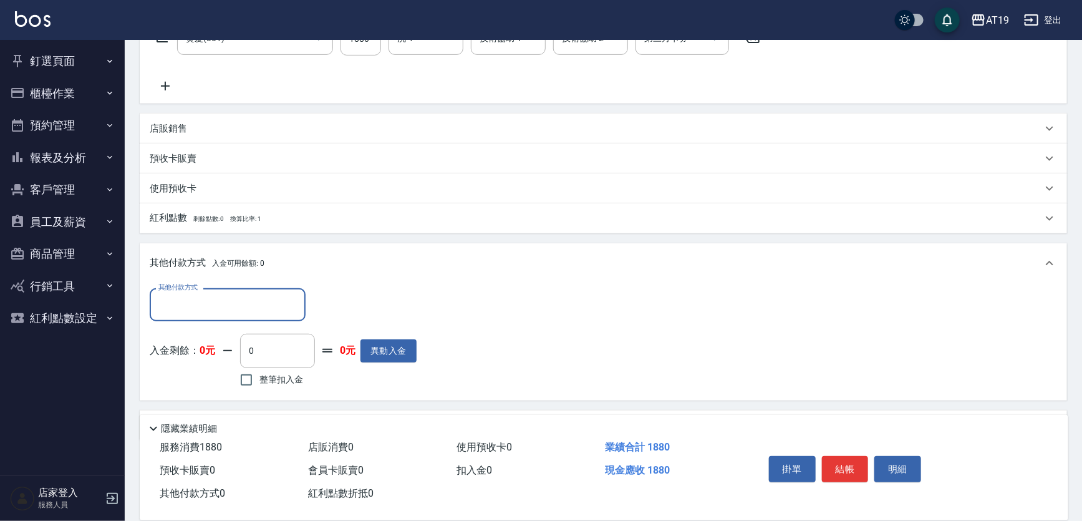
scroll to position [263, 0]
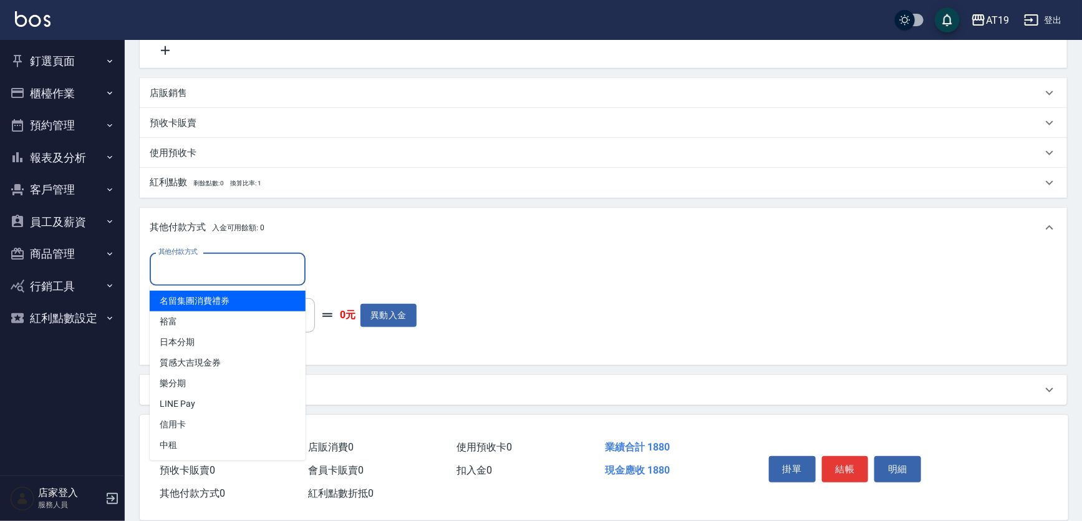
click at [197, 262] on input "其他付款方式" at bounding box center [227, 269] width 145 height 22
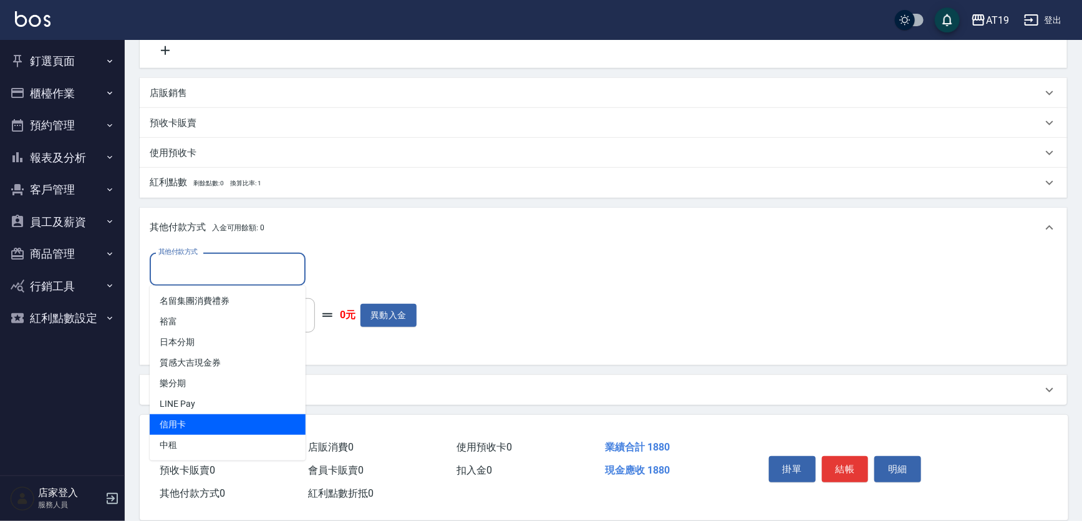
click at [195, 419] on span "信用卡" at bounding box center [228, 424] width 156 height 21
type input "信用卡"
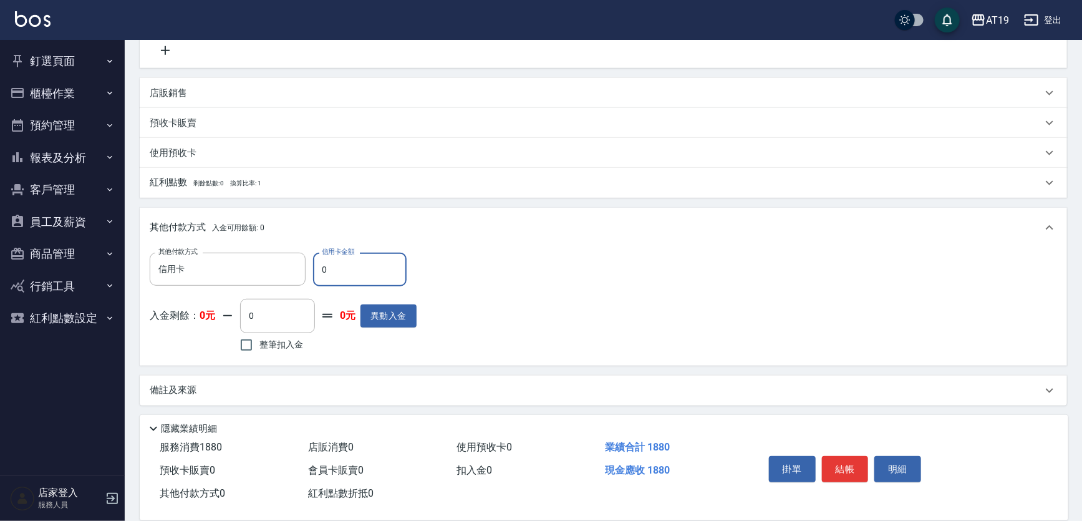
drag, startPoint x: 332, startPoint y: 276, endPoint x: 312, endPoint y: 276, distance: 20.0
click at [312, 276] on div "其他付款方式 信用卡 其他付款方式 信用卡金額 0 信用卡金額" at bounding box center [283, 270] width 267 height 34
type input "188"
type input "0"
type input "1880"
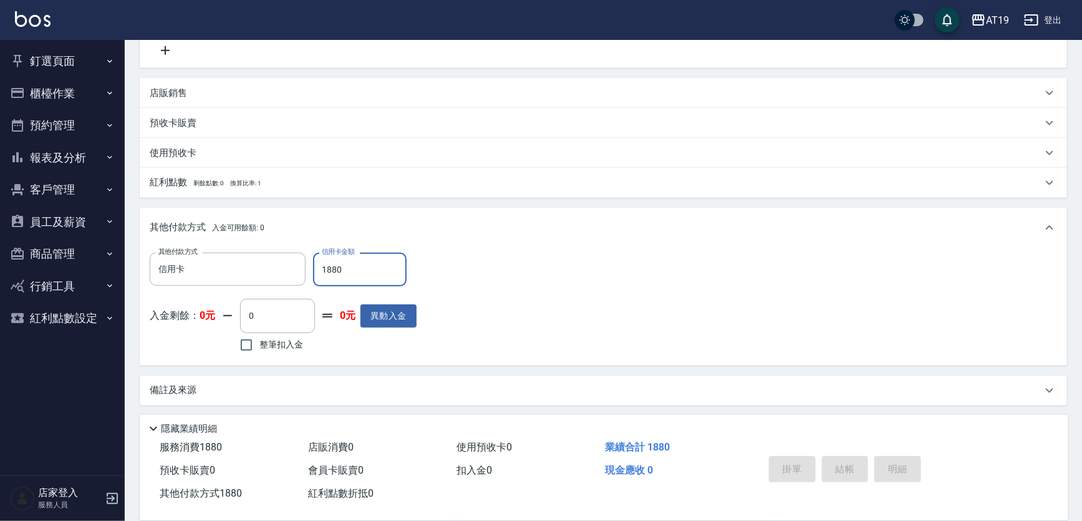
type input "2025/09/09 17:59"
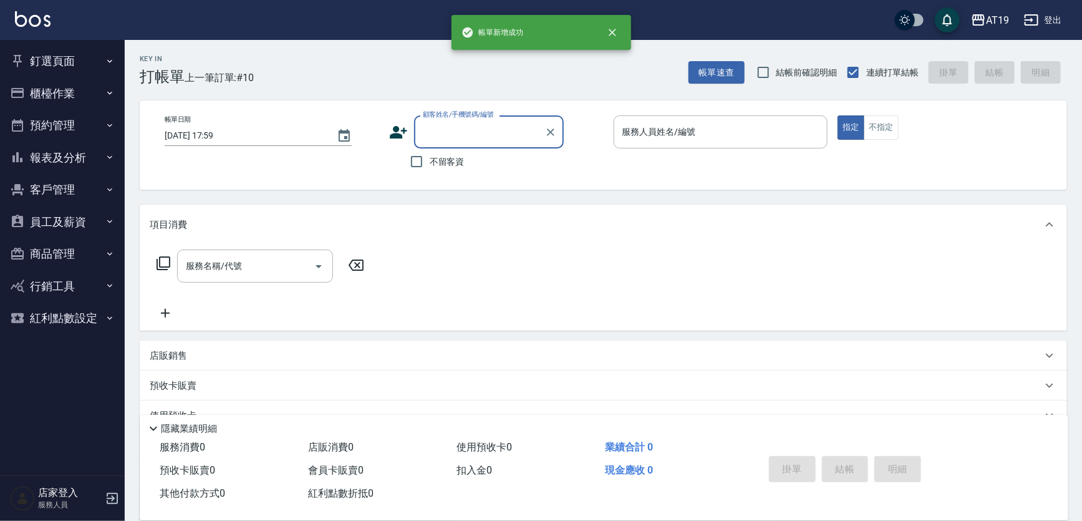
scroll to position [0, 0]
